Goal: Find contact information: Find contact information

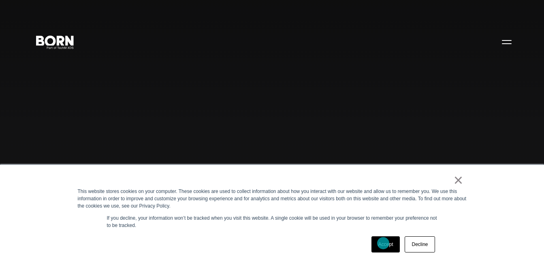
click at [383, 243] on link "Accept" at bounding box center [385, 245] width 29 height 16
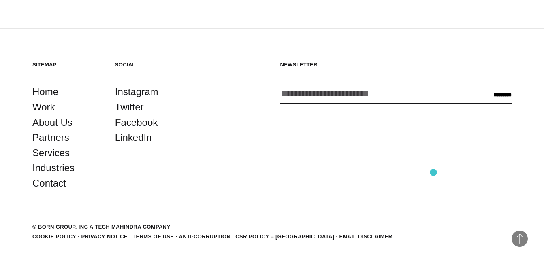
scroll to position [1989, 0]
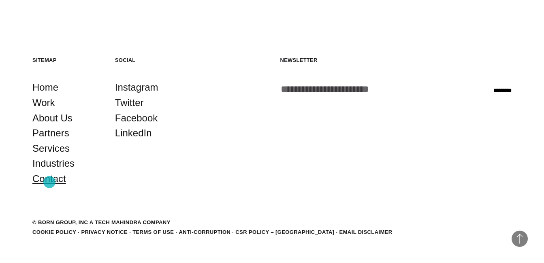
click at [49, 182] on link "Contact" at bounding box center [49, 178] width 34 height 15
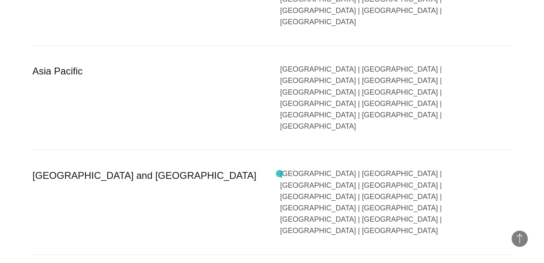
scroll to position [1661, 0]
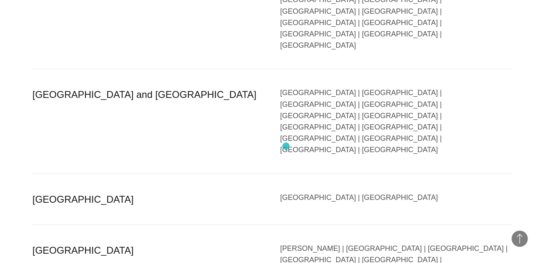
drag, startPoint x: 281, startPoint y: 148, endPoint x: 434, endPoint y: 189, distance: 158.9
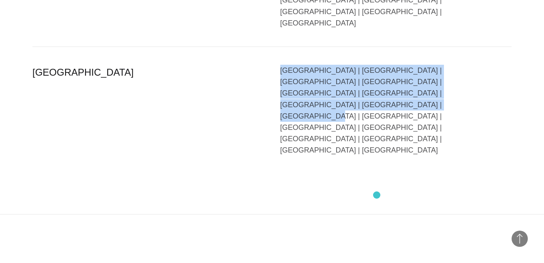
scroll to position [2044, 0]
